Goal: Register for event/course

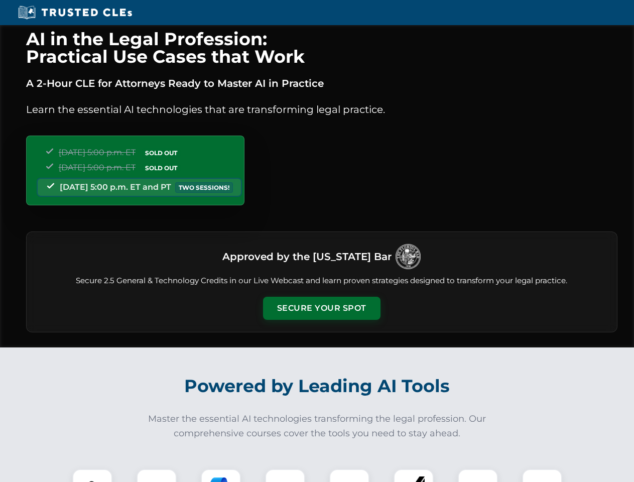
click at [321, 308] on button "Secure Your Spot" at bounding box center [322, 308] width 118 height 23
click at [92, 476] on img at bounding box center [92, 489] width 29 height 29
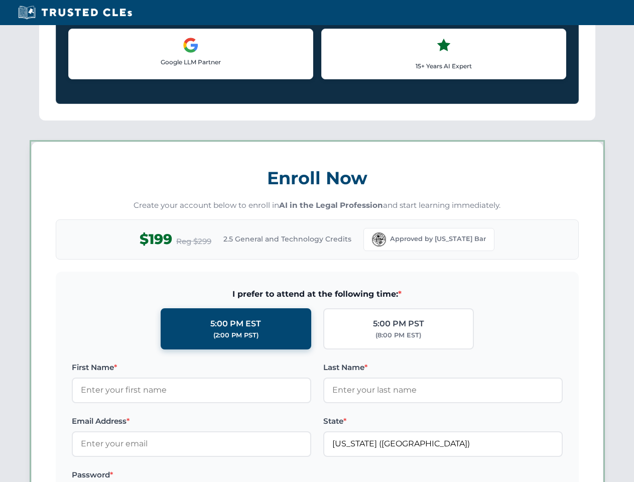
click at [221, 476] on label "Password *" at bounding box center [192, 475] width 240 height 12
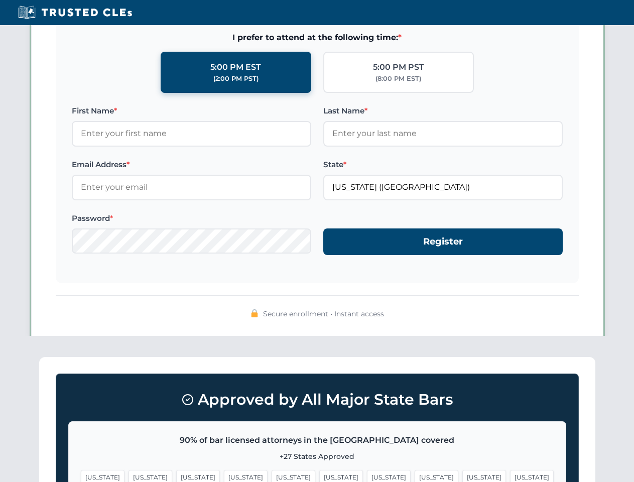
click at [463, 476] on span "[US_STATE]" at bounding box center [485, 477] width 44 height 15
